Goal: Task Accomplishment & Management: Use online tool/utility

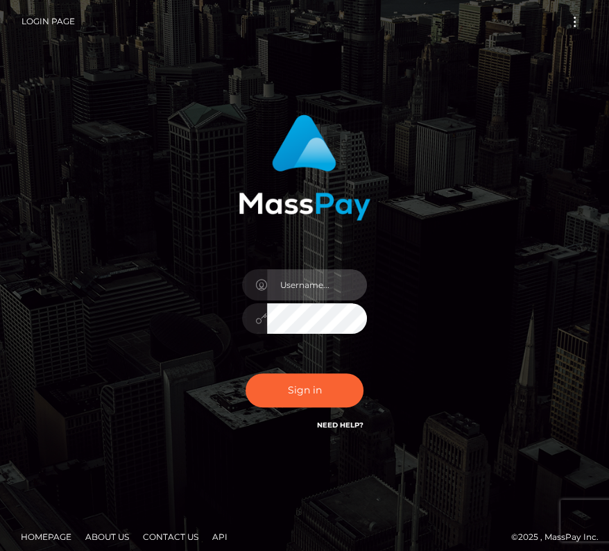
click at [295, 287] on input "text" at bounding box center [317, 284] width 100 height 31
type input "kateo"
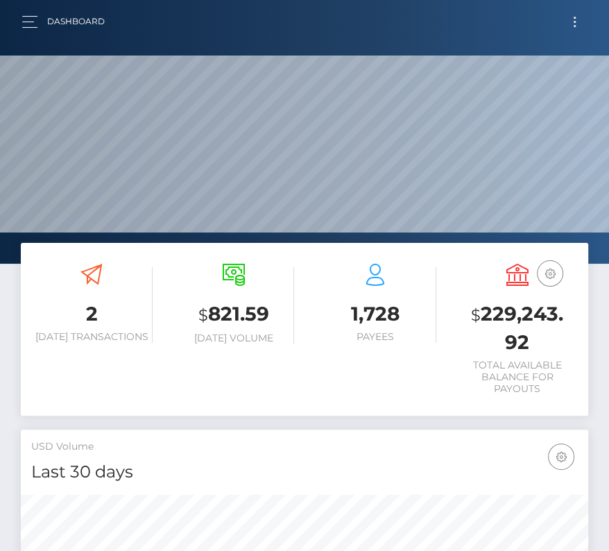
scroll to position [246, 273]
click at [577, 22] on button "Toggle navigation" at bounding box center [575, 21] width 26 height 19
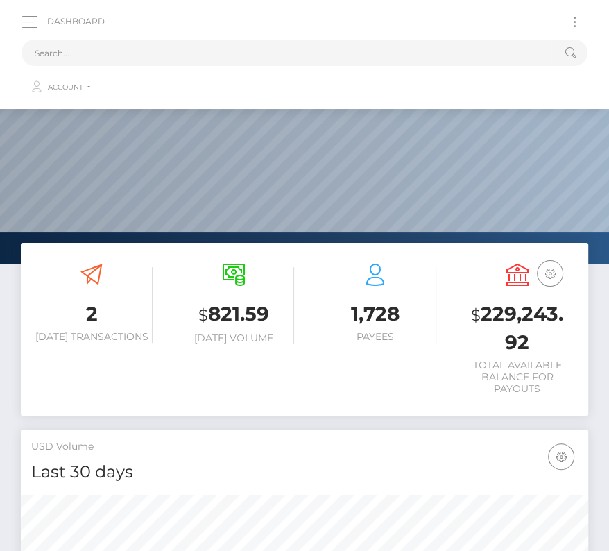
click at [577, 22] on button "Toggle navigation" at bounding box center [575, 21] width 26 height 19
click at [253, 45] on input "text" at bounding box center [287, 53] width 530 height 26
paste input "203863"
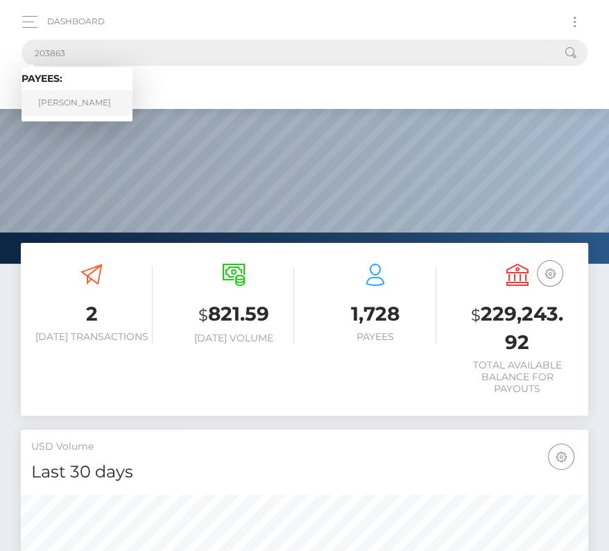
type input "203863"
click at [84, 96] on link "Sebastian Ariel Rio" at bounding box center [77, 103] width 111 height 26
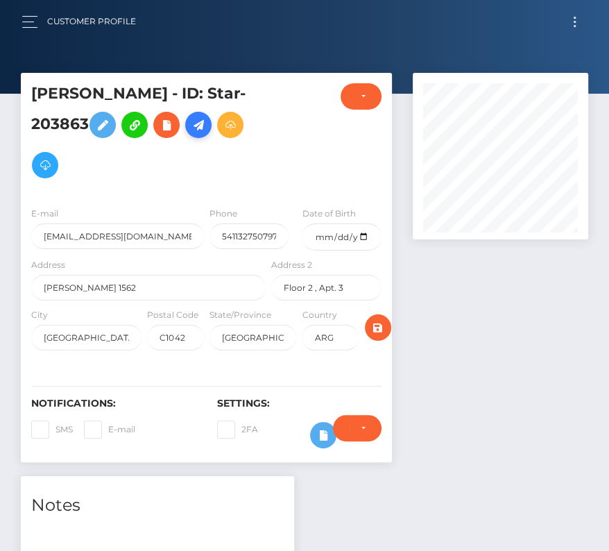
click at [207, 117] on icon at bounding box center [198, 125] width 17 height 17
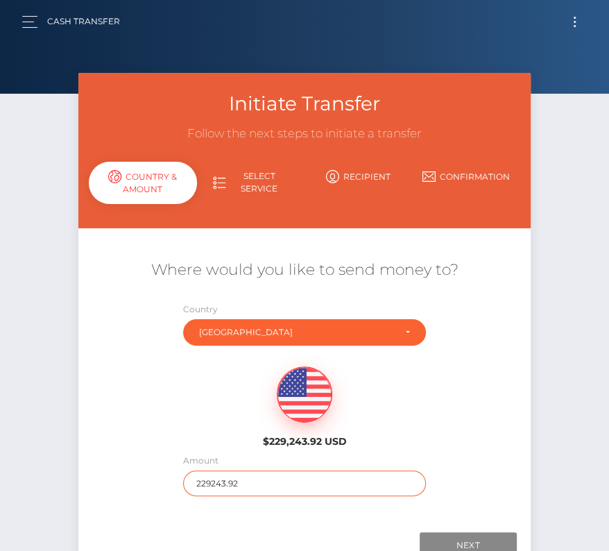
click at [220, 482] on input "229243.92" at bounding box center [304, 483] width 243 height 26
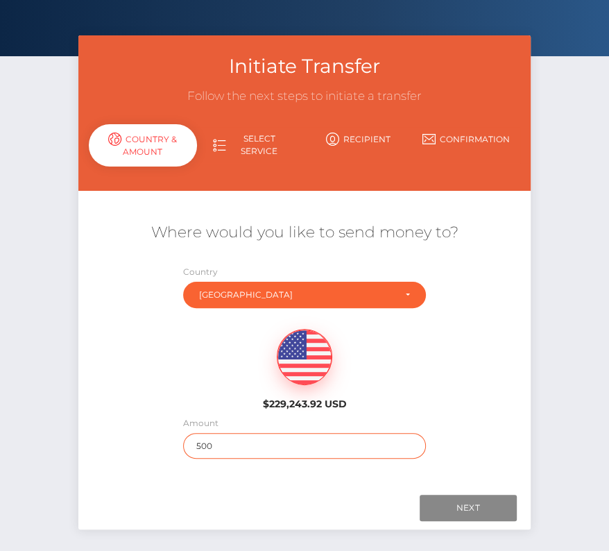
scroll to position [44, 0]
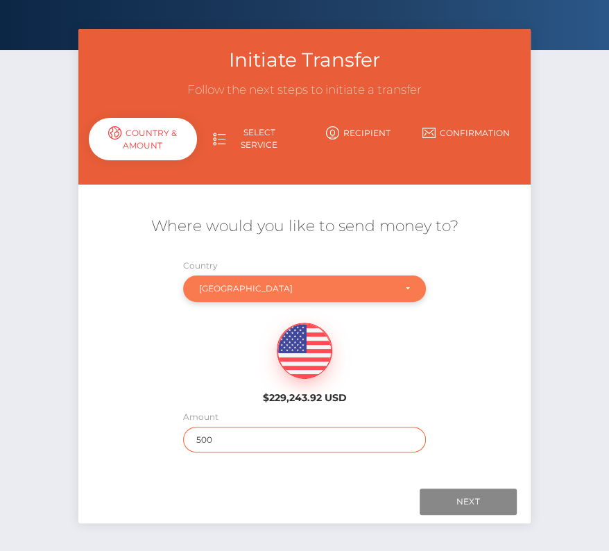
type input "500"
click at [241, 296] on div "Argentina" at bounding box center [304, 288] width 243 height 26
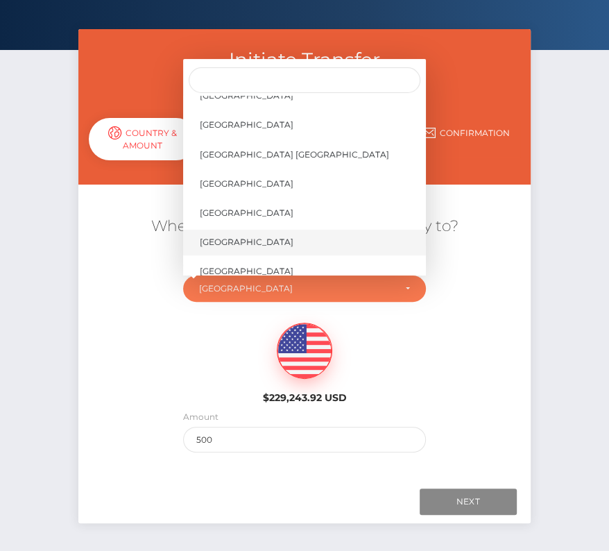
scroll to position [6652, 0]
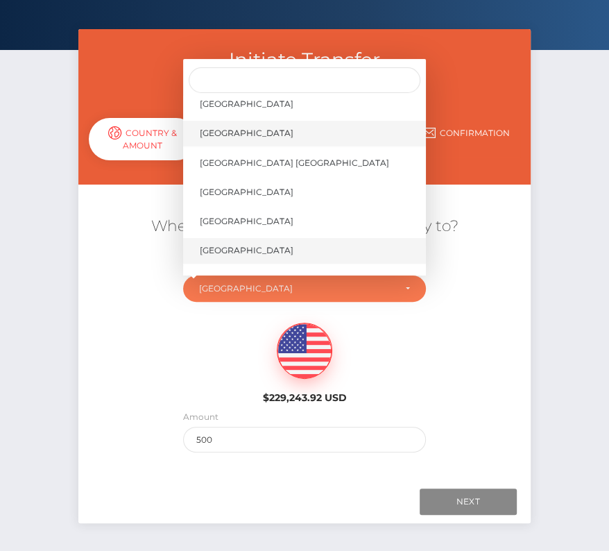
click at [253, 135] on span "[GEOGRAPHIC_DATA]" at bounding box center [247, 133] width 94 height 12
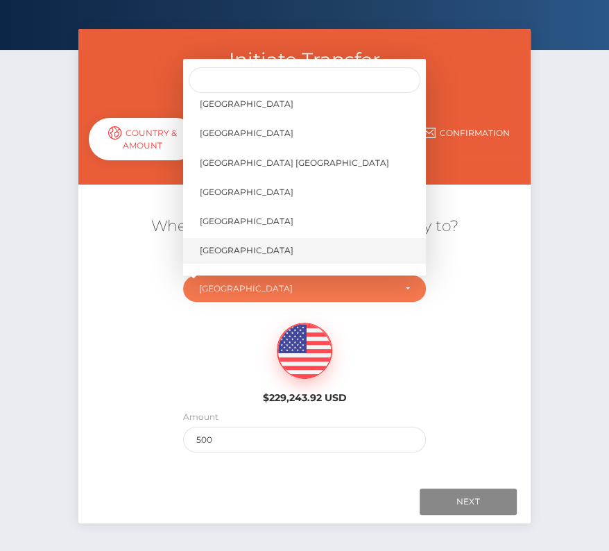
select select "USA"
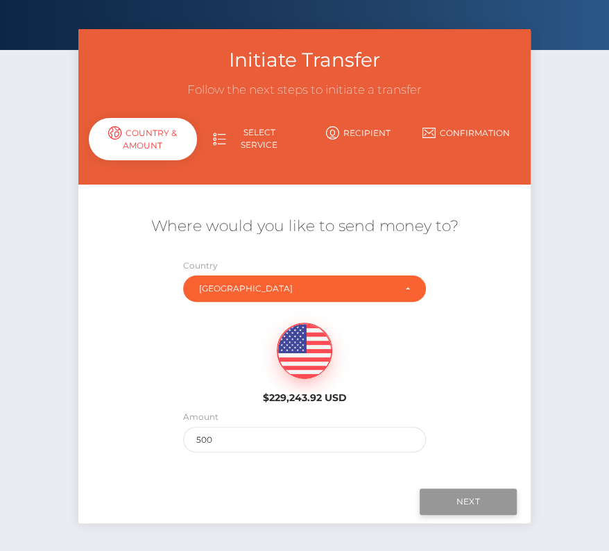
click at [464, 497] on input "Next" at bounding box center [468, 501] width 97 height 26
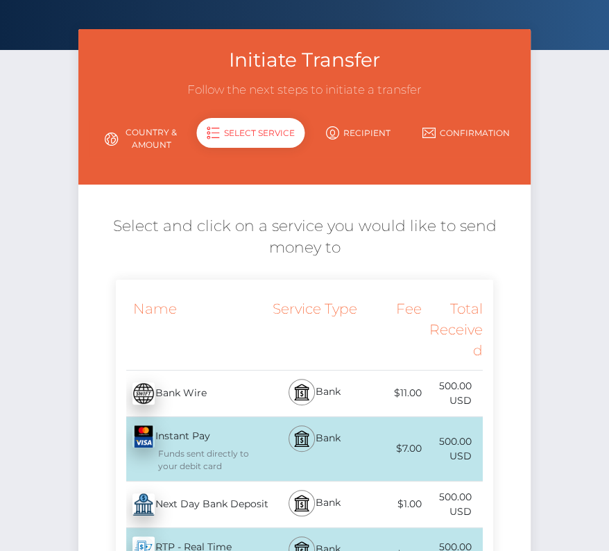
click at [164, 504] on div "Next Day Bank Deposit - USD" at bounding box center [192, 504] width 153 height 39
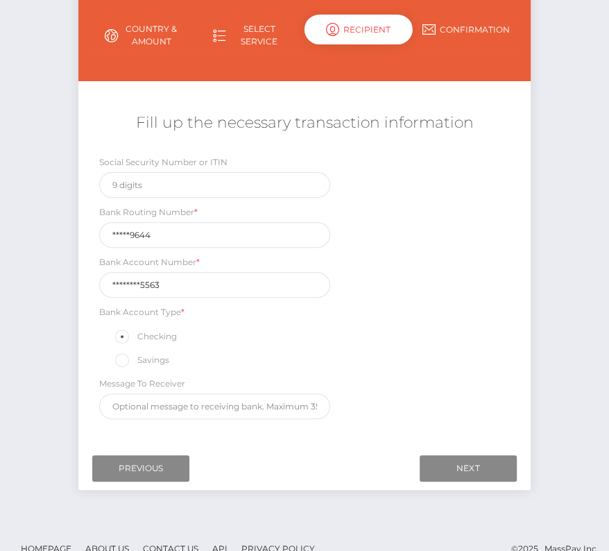
scroll to position [163, 0]
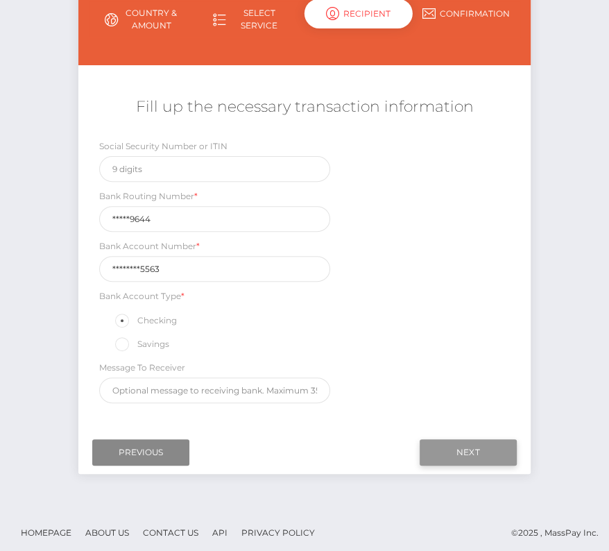
click at [490, 447] on input "Next" at bounding box center [468, 452] width 97 height 26
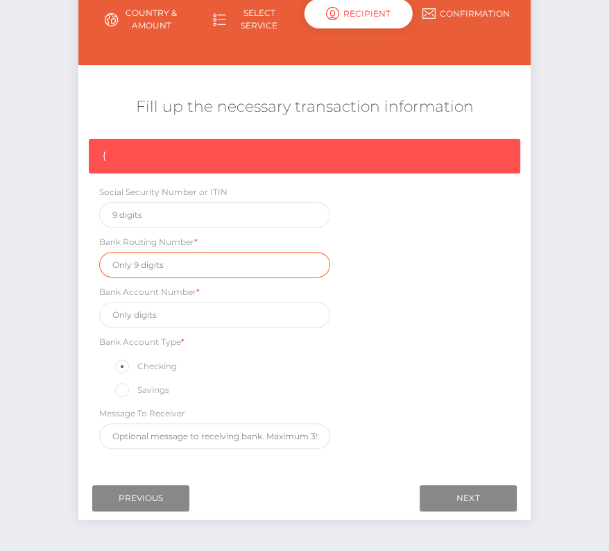
click at [153, 262] on input "text" at bounding box center [214, 265] width 231 height 26
paste input "101019644"
type input "101019644"
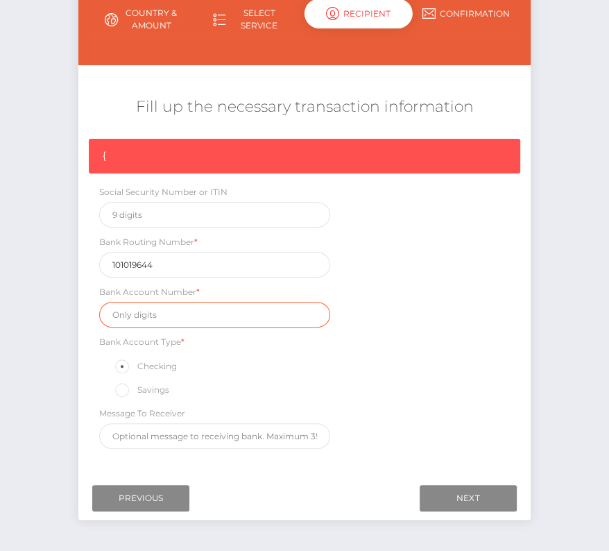
click at [155, 307] on input "text" at bounding box center [214, 315] width 231 height 26
paste input "215797065563"
type input "215797065563"
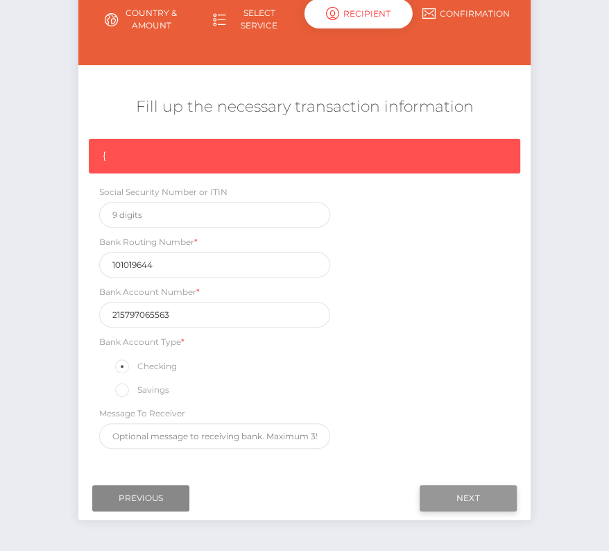
click at [459, 490] on input "Next" at bounding box center [468, 498] width 97 height 26
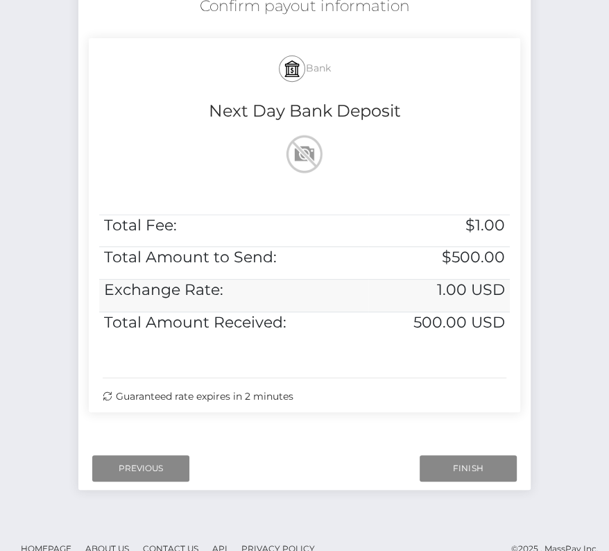
scroll to position [283, 0]
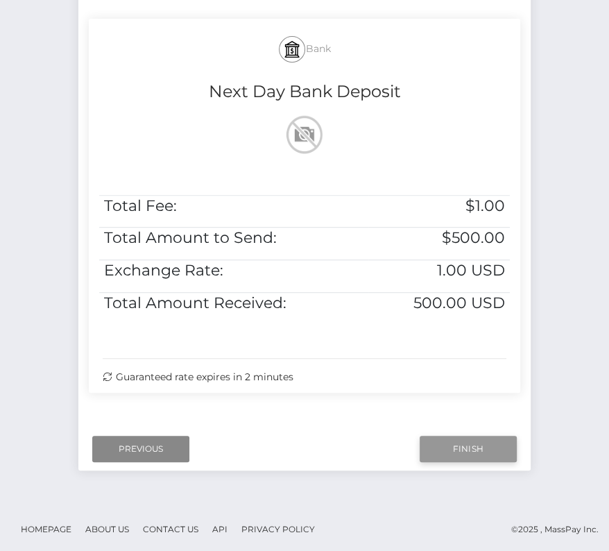
click at [470, 440] on input "Finish" at bounding box center [468, 449] width 97 height 26
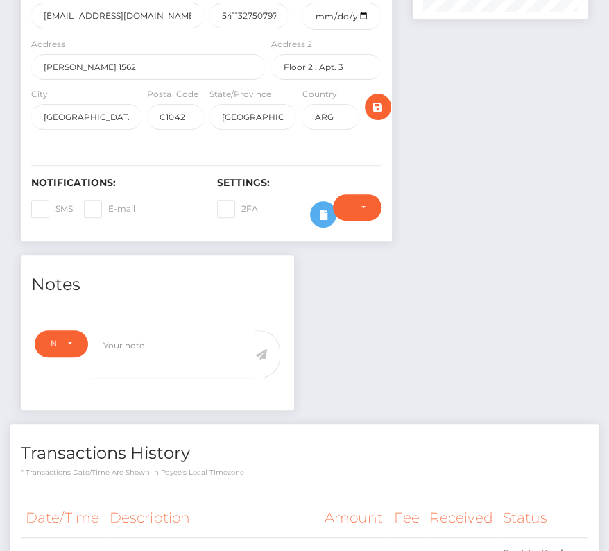
scroll to position [466, 0]
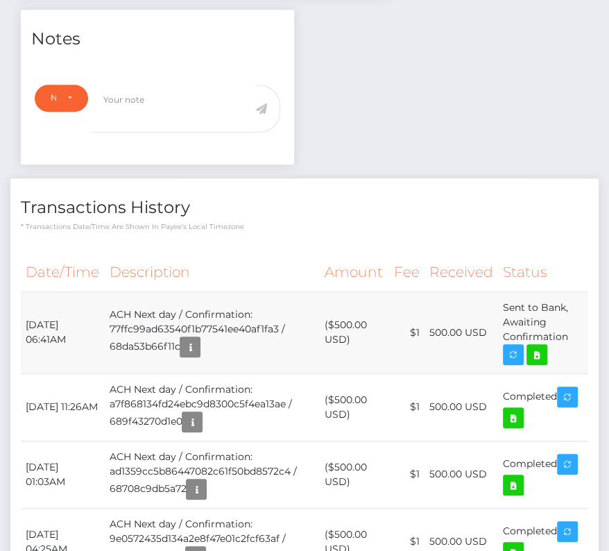
drag, startPoint x: 24, startPoint y: 319, endPoint x: 570, endPoint y: 336, distance: 546.2
click at [570, 336] on tr "[DATE] 06:41AM ACH Next day / Confirmation: 77ffc99ad63540f1b77541ee40af1fa3 / …" at bounding box center [304, 332] width 567 height 82
copy tr "[DATE] 06:41AM ACH Next day / Confirmation: 77ffc99ad63540f1b77541ee40af1fa3 / …"
click at [539, 349] on icon at bounding box center [537, 354] width 17 height 17
click at [0, 0] on div "[PERSON_NAME] - ID: Star-203863 CLOSED ACTIVE E-mail" at bounding box center [304, 178] width 609 height 1143
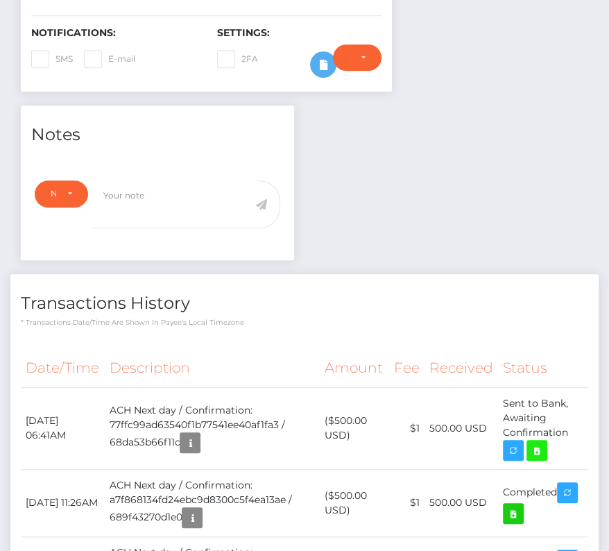
scroll to position [371, 0]
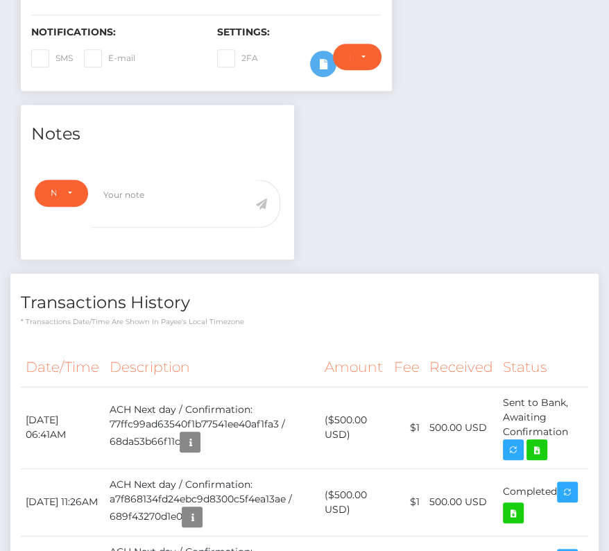
click at [279, 292] on h4 "Transactions History" at bounding box center [304, 303] width 567 height 24
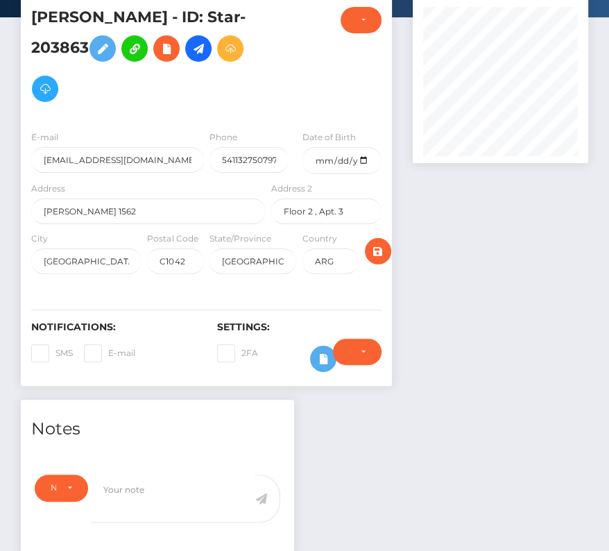
scroll to position [0, 0]
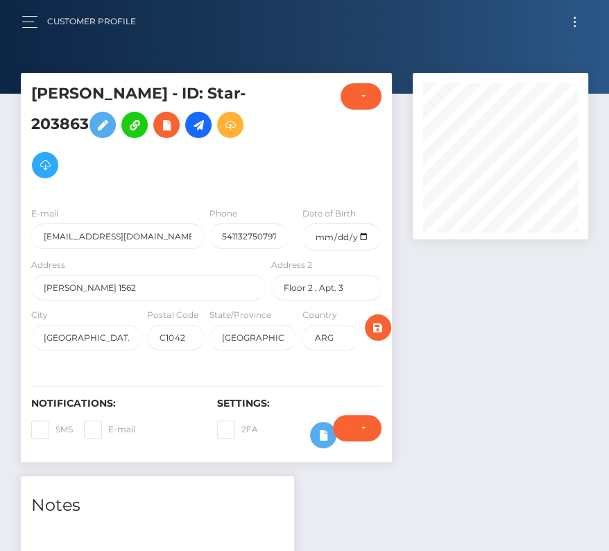
click at [576, 27] on button "Toggle navigation" at bounding box center [575, 21] width 26 height 19
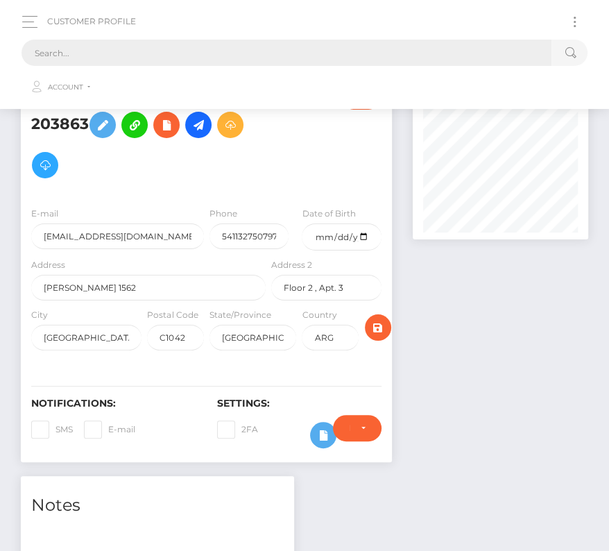
click at [386, 46] on input "text" at bounding box center [287, 53] width 530 height 26
paste input "1547419"
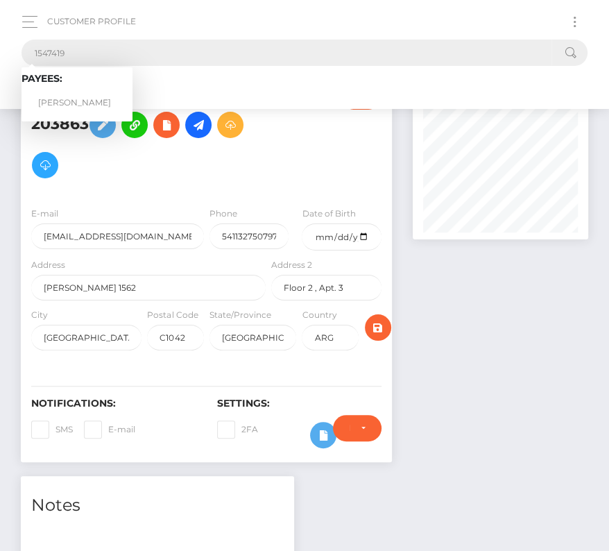
type input "1547419"
click at [83, 95] on link "Shepard Ambellas" at bounding box center [77, 103] width 111 height 26
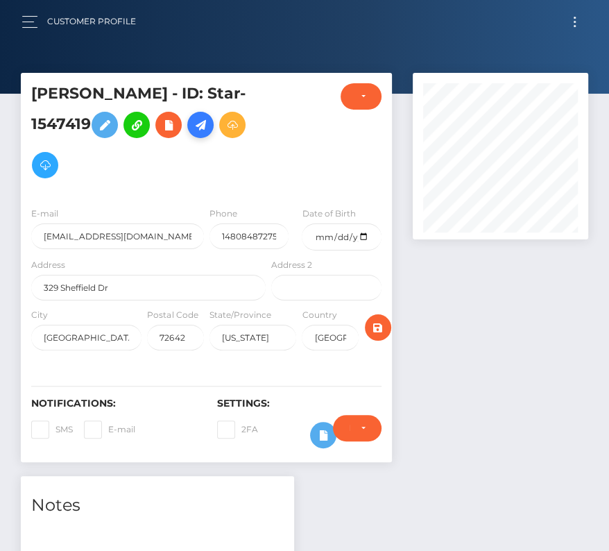
click at [209, 130] on icon at bounding box center [200, 125] width 17 height 17
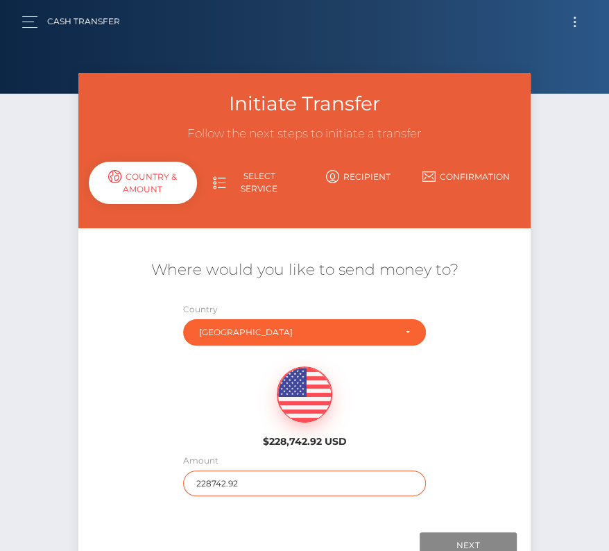
click at [204, 482] on input "228742.92" at bounding box center [304, 483] width 243 height 26
type input "85"
click at [158, 416] on div "$228,742.92 USD" at bounding box center [304, 402] width 452 height 101
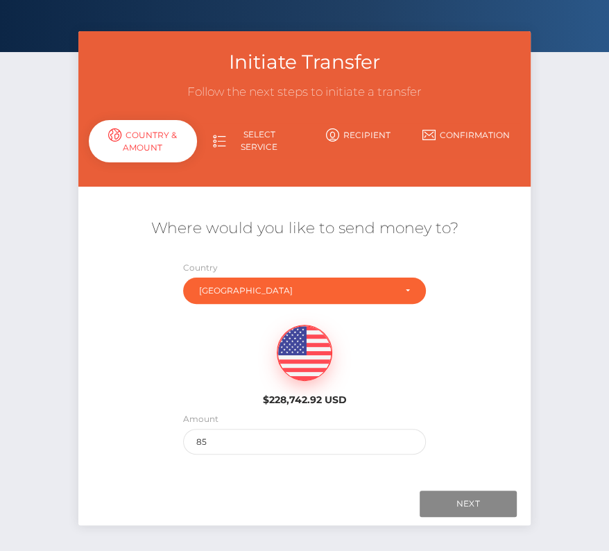
scroll to position [75, 0]
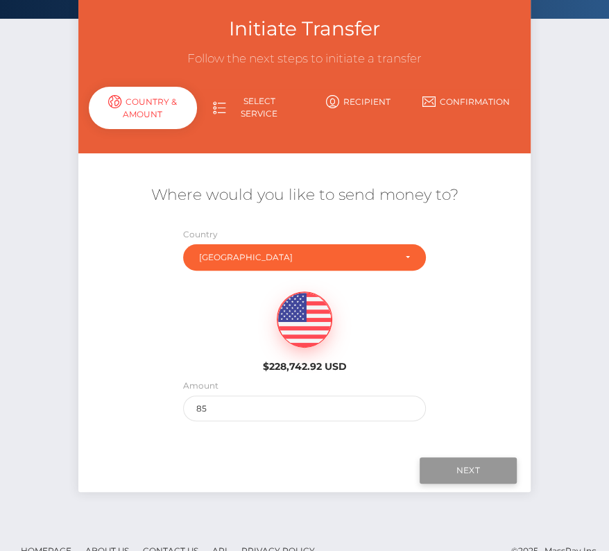
click at [488, 468] on input "Next" at bounding box center [468, 470] width 97 height 26
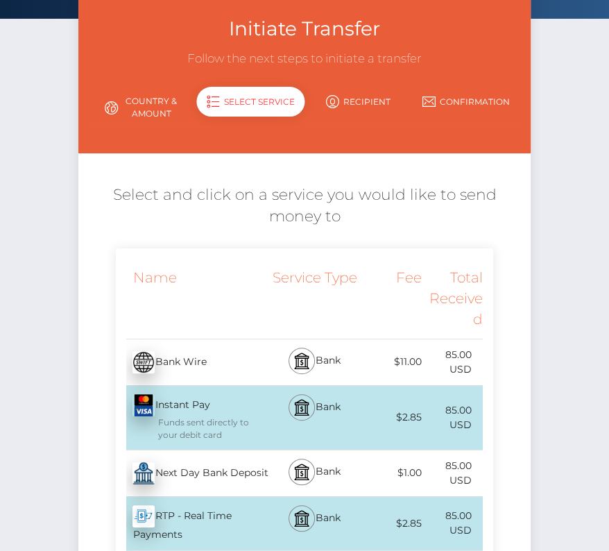
click at [179, 470] on div "Next Day Bank Deposit - USD" at bounding box center [192, 473] width 153 height 39
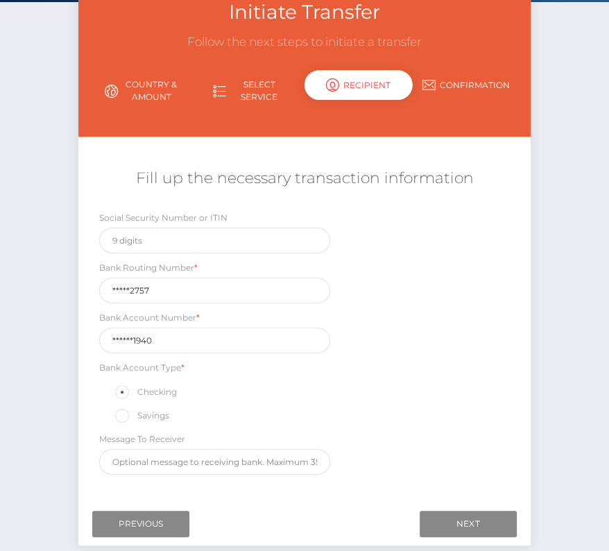
scroll to position [114, 0]
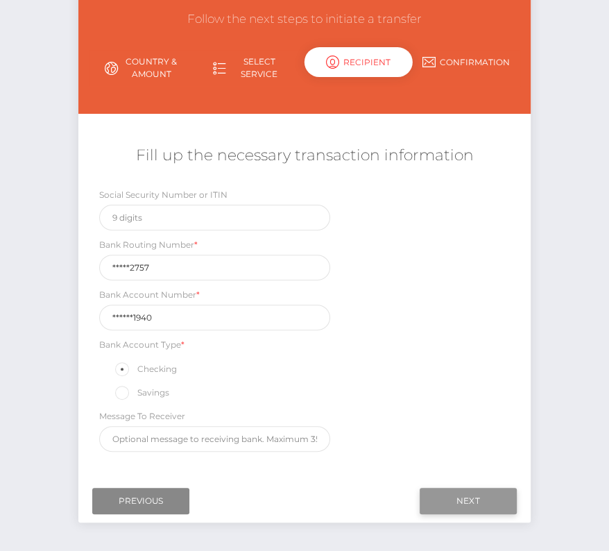
click at [470, 495] on input "Next" at bounding box center [468, 501] width 97 height 26
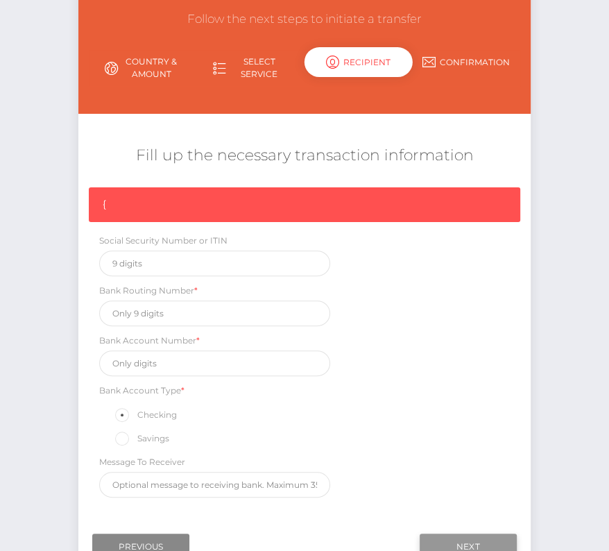
scroll to position [118, 0]
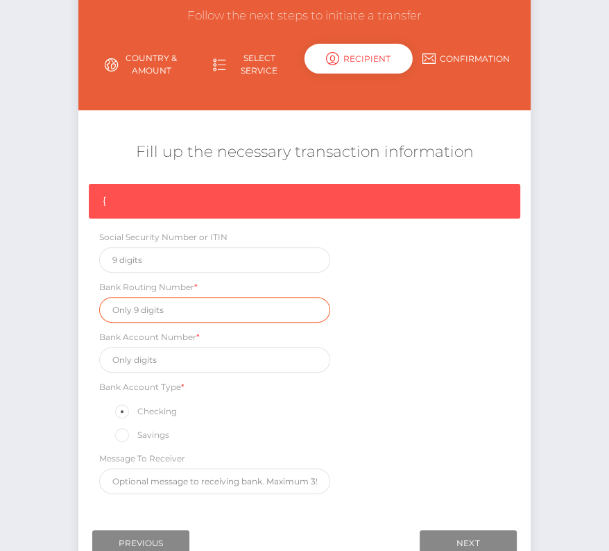
click at [130, 305] on input "text" at bounding box center [214, 310] width 231 height 26
paste input "082902757"
type input "082902757"
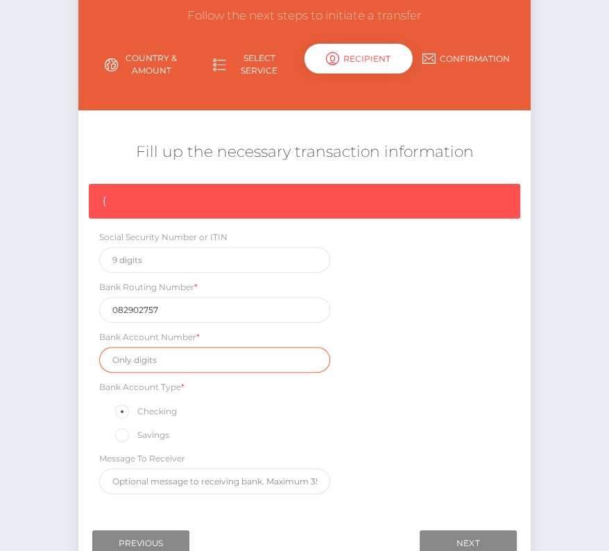
click at [207, 352] on input "text" at bounding box center [214, 360] width 231 height 26
paste input "0502091940"
type input "0502091940"
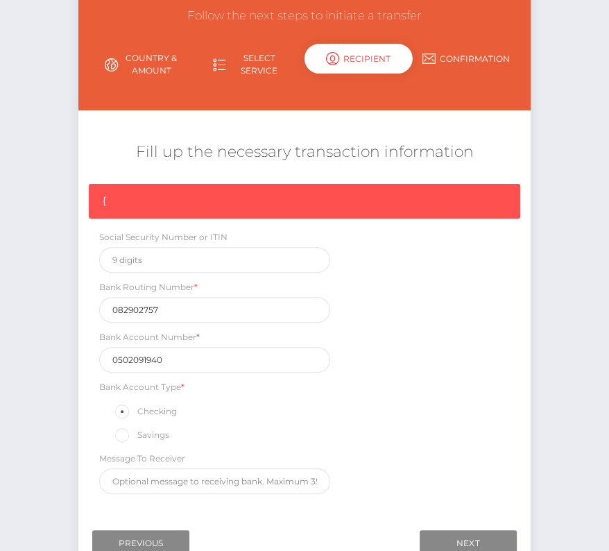
click at [494, 432] on div "{ Social Security Number or ITIN Bank Routing Number * [US_BANK_ROUTING_MICR] B…" at bounding box center [304, 342] width 452 height 317
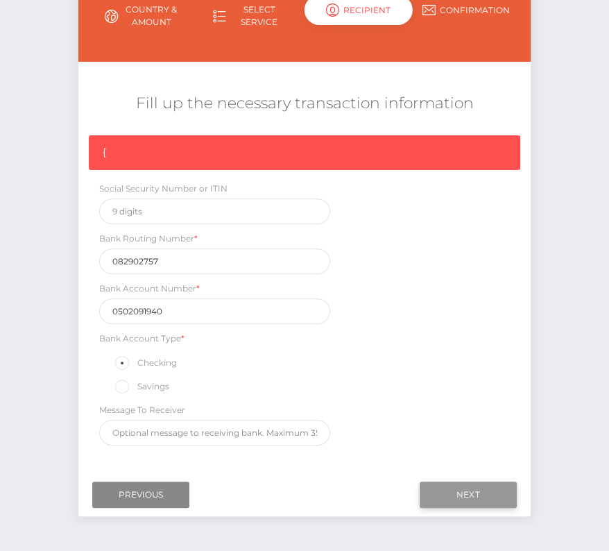
click at [473, 493] on input "Next" at bounding box center [468, 494] width 97 height 26
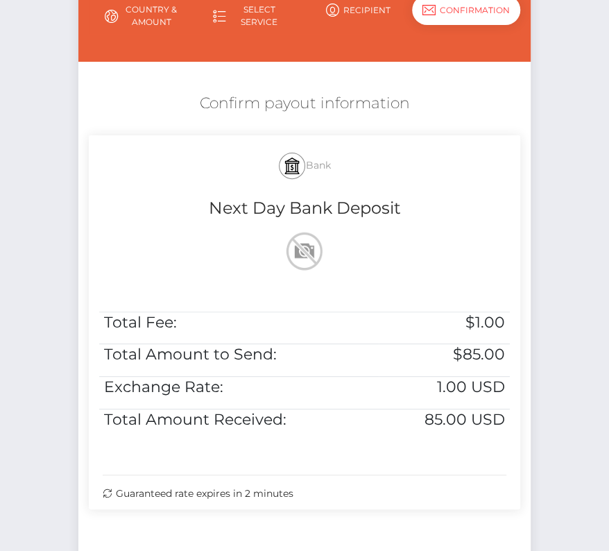
scroll to position [283, 0]
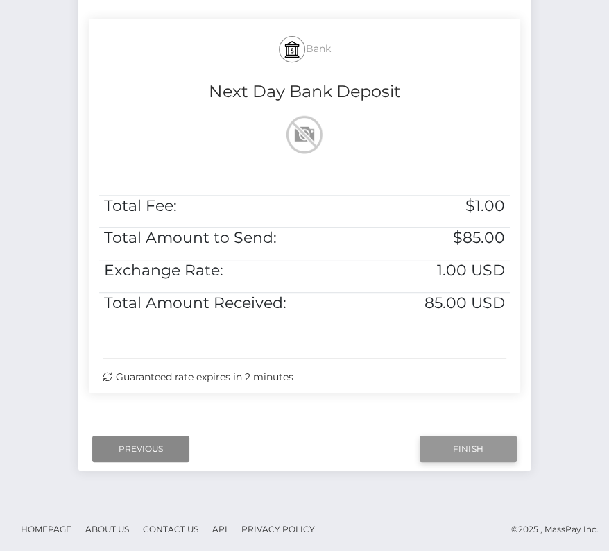
click at [453, 440] on input "Finish" at bounding box center [468, 449] width 97 height 26
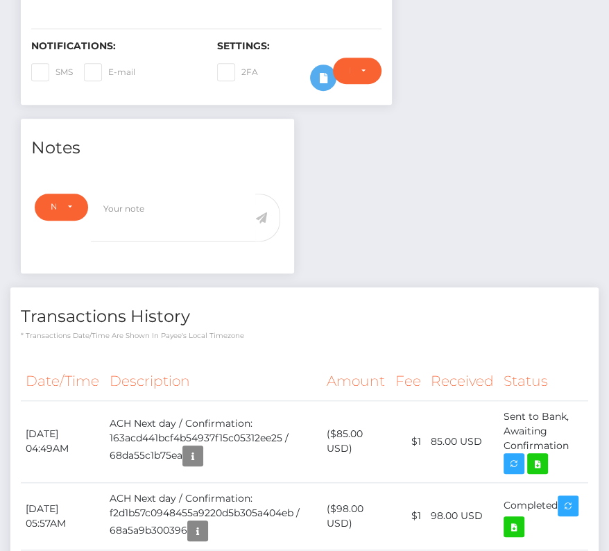
scroll to position [368, 0]
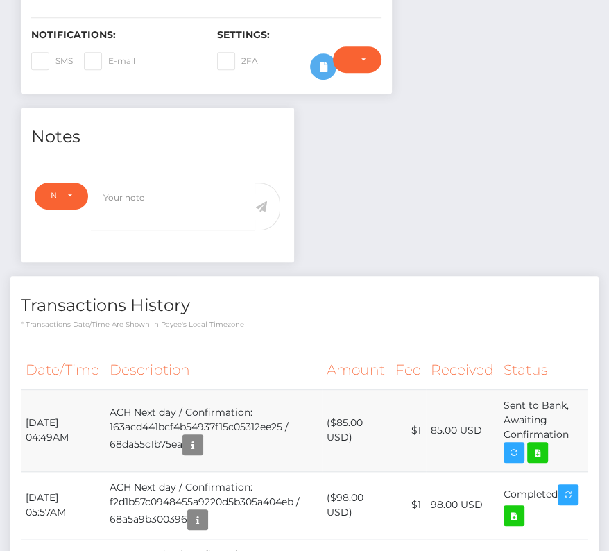
drag, startPoint x: 26, startPoint y: 415, endPoint x: 570, endPoint y: 438, distance: 544.4
click at [570, 438] on tr "[DATE] 04:49AM ACH Next day / Confirmation: 163acd441bcf4b54937f15c05312ee25 / …" at bounding box center [304, 430] width 567 height 82
copy tbody "[DATE] 04:49AM ACH Next day / Confirmation: 163acd441bcf4b54937f15c05312ee25 / …"
click at [540, 445] on icon at bounding box center [537, 452] width 17 height 17
click at [0, 0] on div "Shepard Ambellas - ID: Star-1547419 CLOSED ACTIVE E-mail" at bounding box center [304, 208] width 609 height 1009
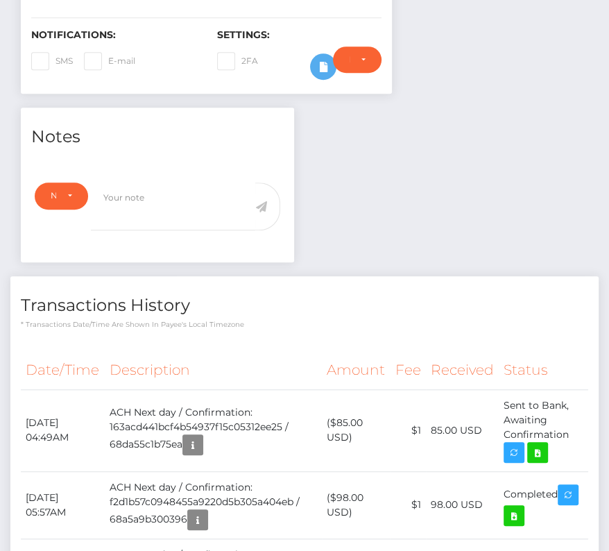
click at [284, 351] on th "Description" at bounding box center [213, 370] width 217 height 38
click at [536, 449] on icon at bounding box center [537, 452] width 17 height 17
click at [430, 321] on p "* Transactions date/time are shown in payee's local timezone" at bounding box center [304, 324] width 567 height 10
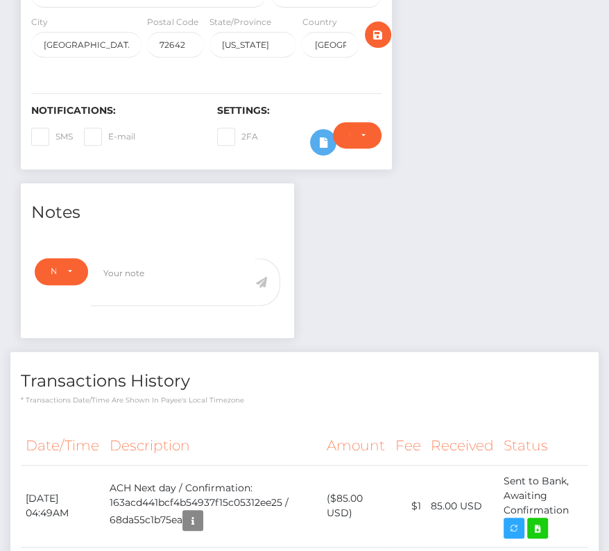
scroll to position [525, 0]
